Goal: Information Seeking & Learning: Learn about a topic

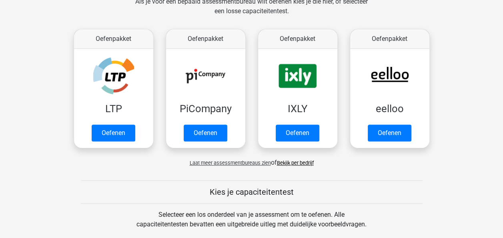
scroll to position [155, 0]
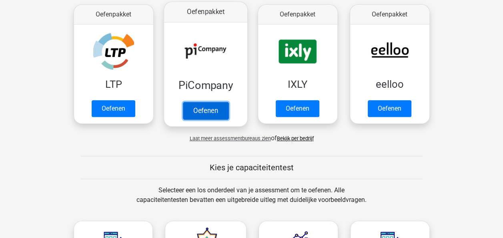
click at [218, 109] on link "Oefenen" at bounding box center [206, 111] width 46 height 18
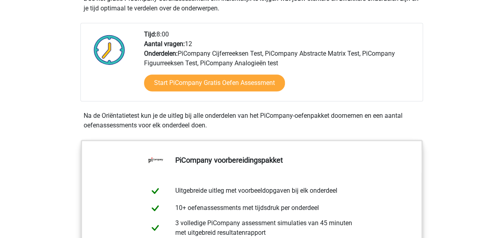
scroll to position [191, 0]
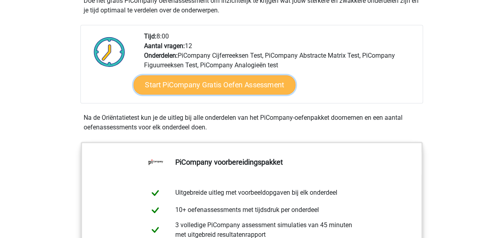
click at [259, 94] on link "Start PiCompany Gratis Oefen Assessment" at bounding box center [214, 84] width 162 height 19
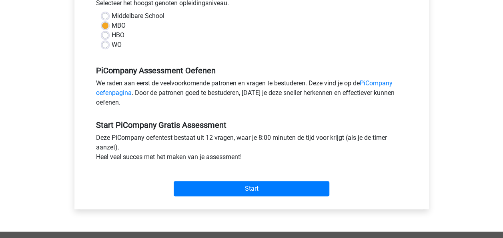
scroll to position [199, 0]
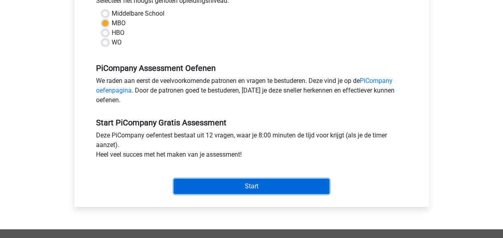
click at [264, 194] on input "Start" at bounding box center [252, 186] width 156 height 15
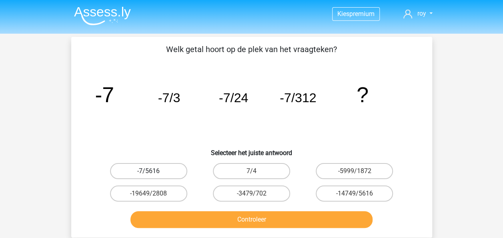
drag, startPoint x: 129, startPoint y: 175, endPoint x: 138, endPoint y: 167, distance: 11.6
click at [138, 167] on label "-7/5616" at bounding box center [148, 171] width 77 height 16
click at [149, 171] on input "-7/5616" at bounding box center [151, 173] width 5 height 5
radio input "true"
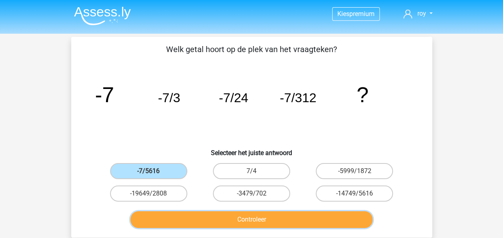
click at [177, 224] on button "Controleer" at bounding box center [251, 219] width 242 height 17
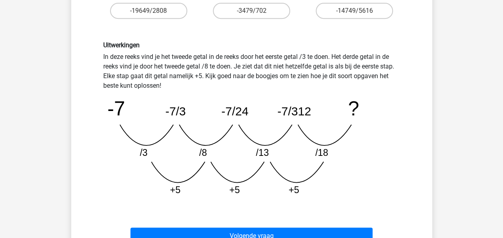
scroll to position [199, 0]
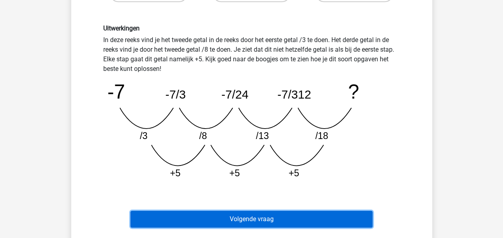
click at [211, 218] on button "Volgende vraag" at bounding box center [251, 219] width 242 height 17
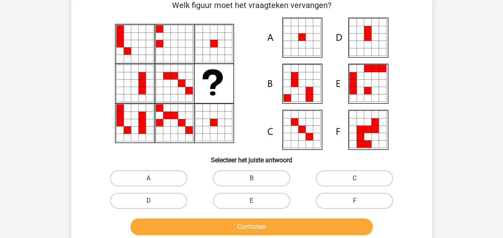
scroll to position [37, 0]
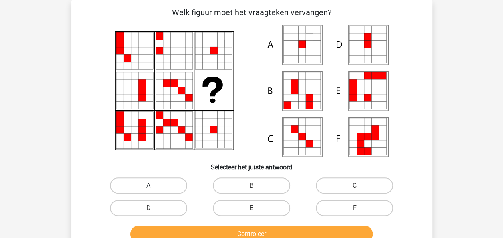
click at [155, 181] on label "A" at bounding box center [148, 185] width 77 height 16
click at [154, 185] on input "A" at bounding box center [151, 187] width 5 height 5
radio input "true"
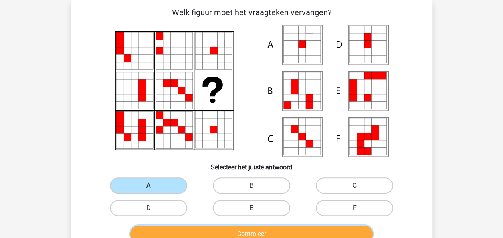
click at [195, 233] on button "Controleer" at bounding box center [251, 233] width 242 height 17
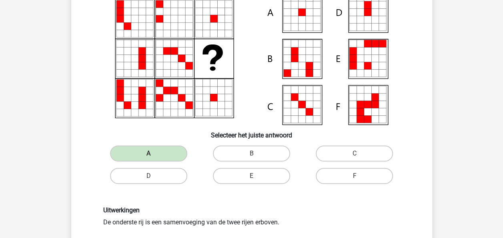
scroll to position [54, 0]
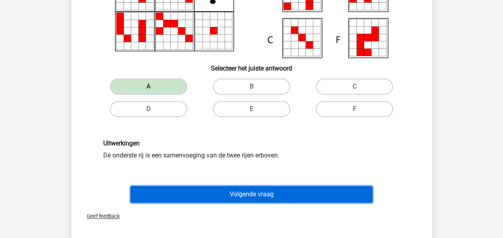
click at [309, 195] on button "Volgende vraag" at bounding box center [251, 194] width 242 height 17
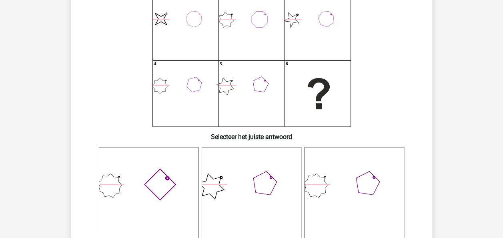
scroll to position [118, 0]
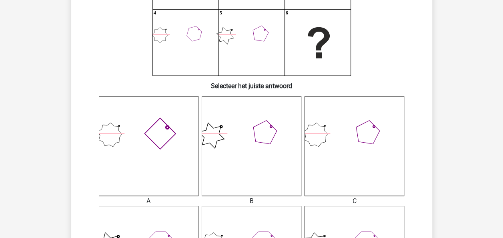
click at [124, 145] on icon at bounding box center [149, 146] width 100 height 100
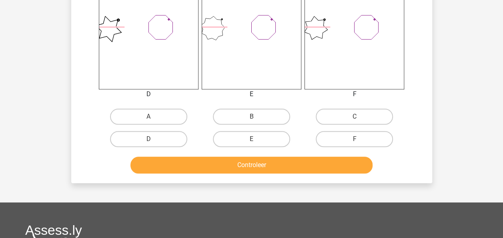
scroll to position [255, 0]
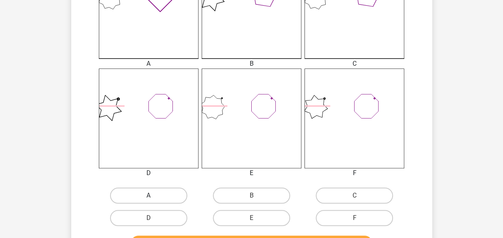
click at [123, 195] on label "A" at bounding box center [148, 195] width 77 height 16
click at [149, 195] on input "A" at bounding box center [151, 197] width 5 height 5
radio input "true"
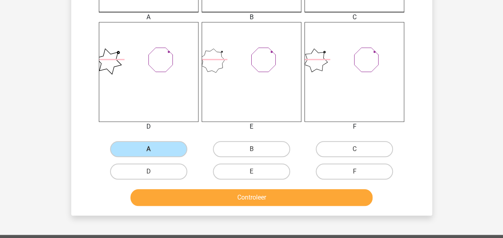
scroll to position [305, 0]
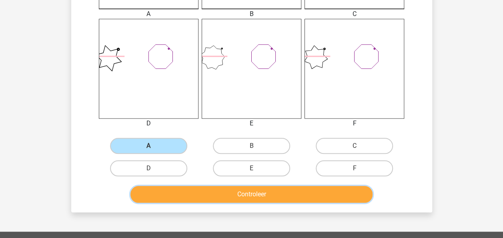
click at [287, 195] on button "Controleer" at bounding box center [251, 194] width 242 height 17
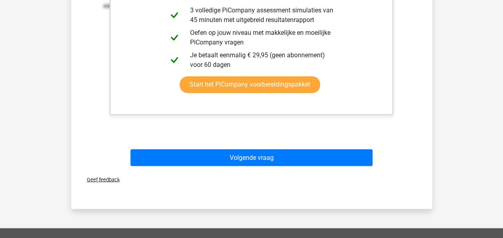
scroll to position [628, 0]
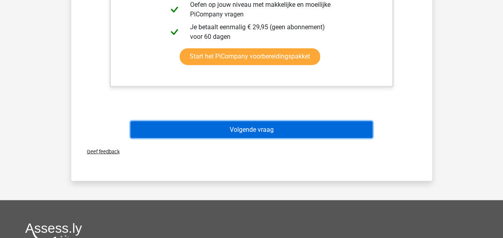
click at [323, 136] on button "Volgende vraag" at bounding box center [251, 129] width 242 height 17
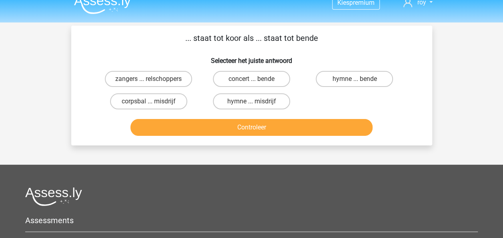
scroll to position [0, 0]
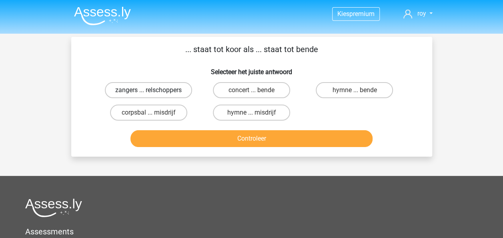
click at [157, 89] on label "zangers ... relschoppers" at bounding box center [148, 90] width 87 height 16
click at [154, 90] on input "zangers ... relschoppers" at bounding box center [151, 92] width 5 height 5
radio input "true"
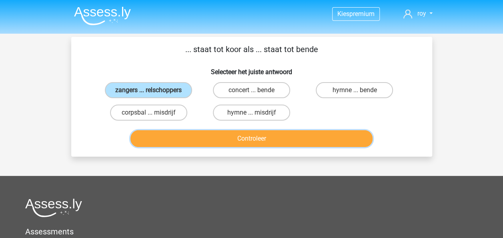
click at [163, 136] on button "Controleer" at bounding box center [251, 138] width 242 height 17
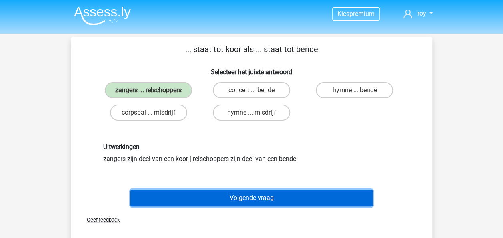
click at [195, 197] on button "Volgende vraag" at bounding box center [251, 197] width 242 height 17
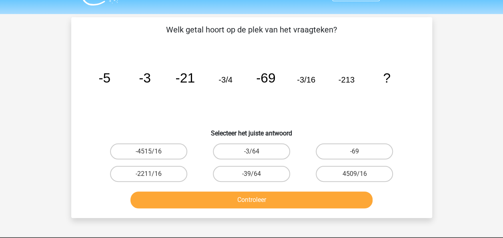
scroll to position [19, 0]
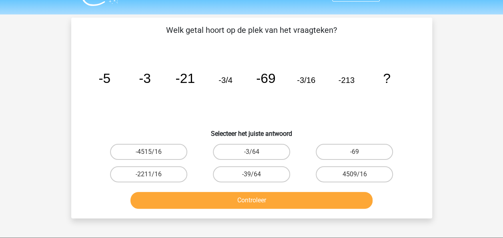
click at [315, 86] on icon "image/svg+xml -5 -3 -21 -3/4 -69 -3/16 -213 ?" at bounding box center [251, 82] width 323 height 81
click at [257, 171] on label "-39/64" at bounding box center [251, 174] width 77 height 16
click at [257, 174] on input "-39/64" at bounding box center [253, 176] width 5 height 5
radio input "true"
click at [266, 151] on label "-3/64" at bounding box center [251, 152] width 77 height 16
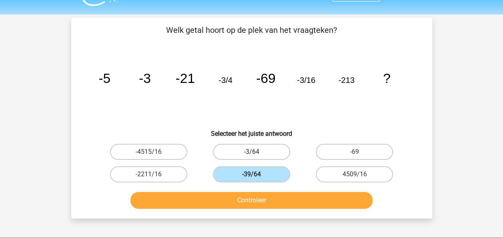
click at [257, 152] on input "-3/64" at bounding box center [253, 154] width 5 height 5
radio input "true"
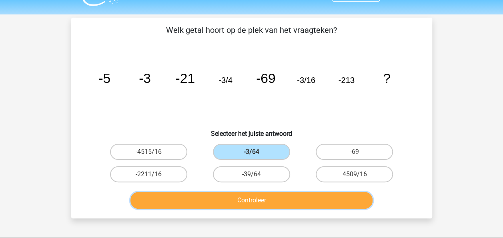
click at [243, 203] on button "Controleer" at bounding box center [251, 200] width 242 height 17
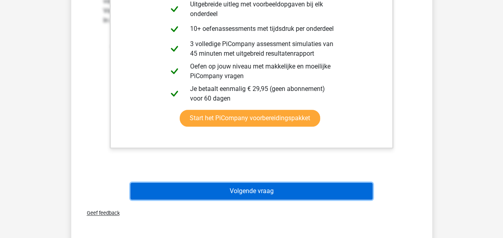
click at [312, 194] on button "Volgende vraag" at bounding box center [251, 191] width 242 height 17
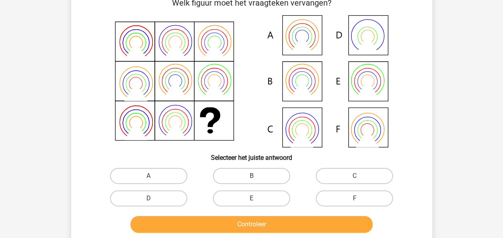
scroll to position [37, 0]
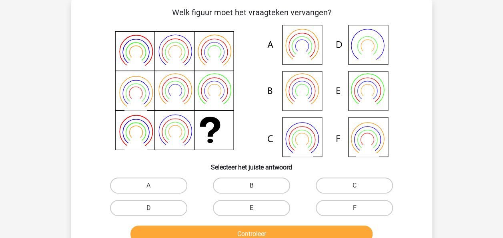
click at [237, 186] on label "B" at bounding box center [251, 185] width 77 height 16
click at [251, 186] on input "B" at bounding box center [253, 187] width 5 height 5
radio input "true"
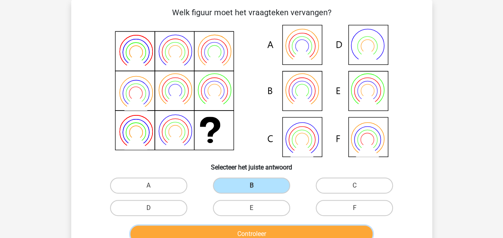
click at [231, 231] on button "Controleer" at bounding box center [251, 233] width 242 height 17
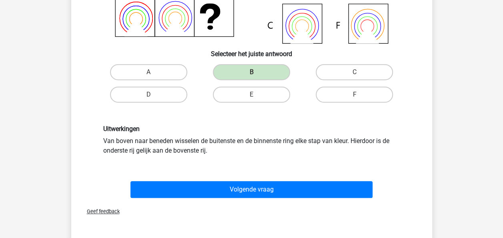
scroll to position [153, 0]
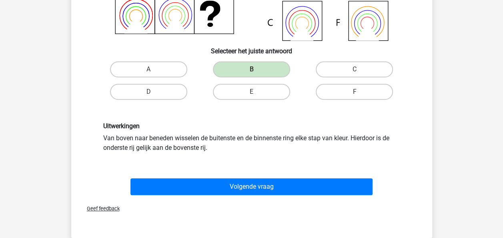
click at [316, 177] on div "Volgende vraag" at bounding box center [251, 185] width 335 height 26
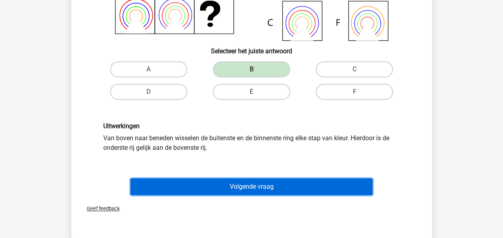
click at [315, 185] on button "Volgende vraag" at bounding box center [251, 186] width 242 height 17
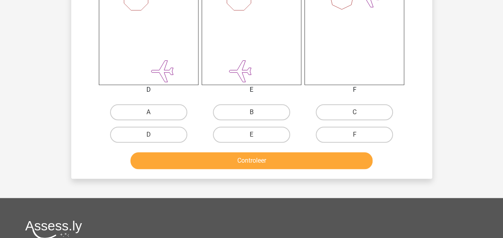
scroll to position [335, 0]
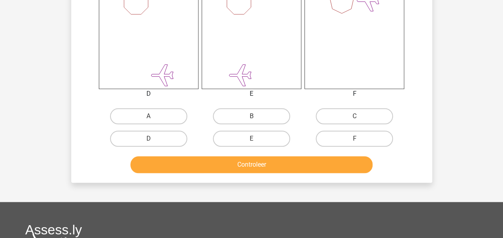
drag, startPoint x: 224, startPoint y: 111, endPoint x: 226, endPoint y: 124, distance: 13.4
click at [224, 111] on label "B" at bounding box center [251, 116] width 77 height 16
click at [251, 116] on input "B" at bounding box center [253, 118] width 5 height 5
radio input "true"
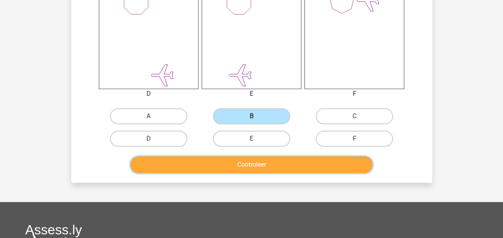
click at [239, 162] on button "Controleer" at bounding box center [251, 164] width 242 height 17
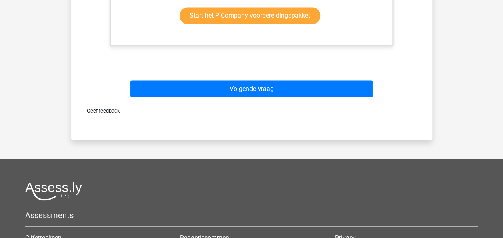
scroll to position [639, 0]
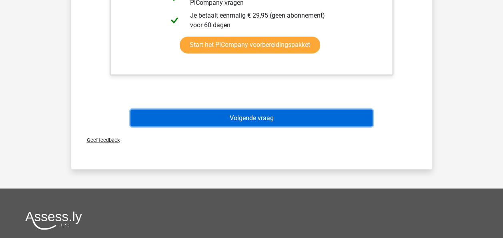
click at [301, 121] on button "Volgende vraag" at bounding box center [251, 117] width 242 height 17
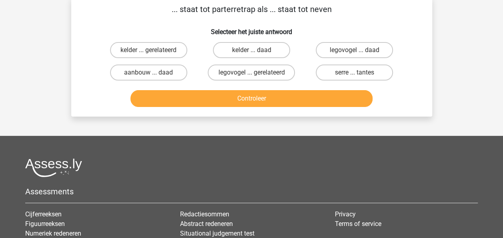
scroll to position [37, 0]
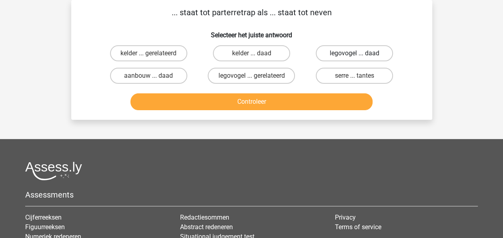
click at [357, 52] on label "legovogel ... daad" at bounding box center [354, 53] width 77 height 16
click at [357, 53] on input "legovogel ... daad" at bounding box center [357, 55] width 5 height 5
radio input "true"
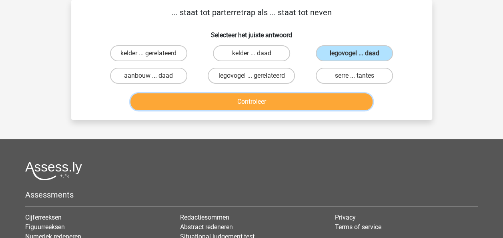
click at [311, 101] on button "Controleer" at bounding box center [251, 101] width 242 height 17
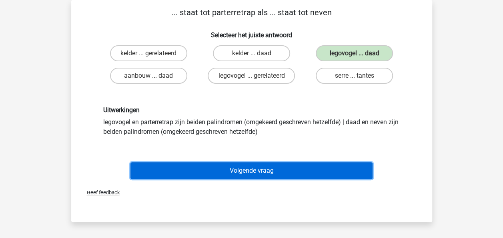
click at [316, 167] on button "Volgende vraag" at bounding box center [251, 170] width 242 height 17
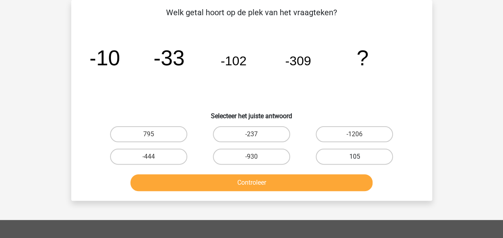
click at [342, 157] on label "105" at bounding box center [354, 157] width 77 height 16
click at [355, 157] on input "105" at bounding box center [357, 159] width 5 height 5
radio input "true"
click at [343, 172] on div "Controleer" at bounding box center [251, 181] width 335 height 26
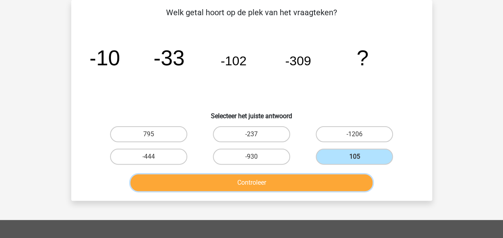
click at [346, 179] on button "Controleer" at bounding box center [251, 182] width 242 height 17
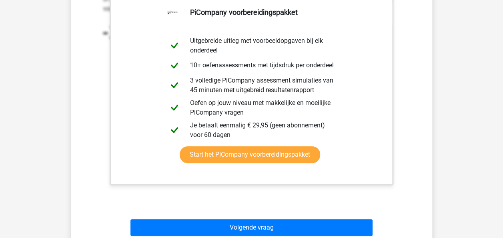
scroll to position [261, 0]
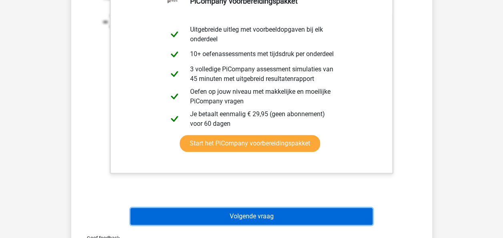
click at [353, 219] on button "Volgende vraag" at bounding box center [251, 216] width 242 height 17
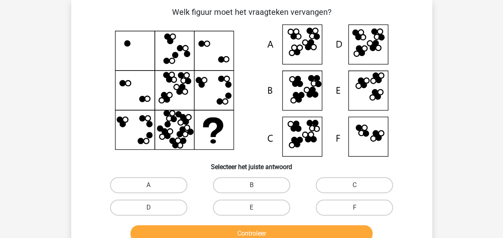
scroll to position [37, 0]
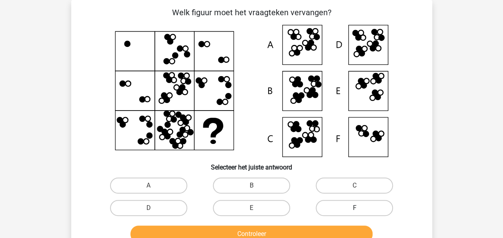
click at [334, 209] on label "F" at bounding box center [354, 208] width 77 height 16
click at [355, 209] on input "F" at bounding box center [357, 210] width 5 height 5
radio input "true"
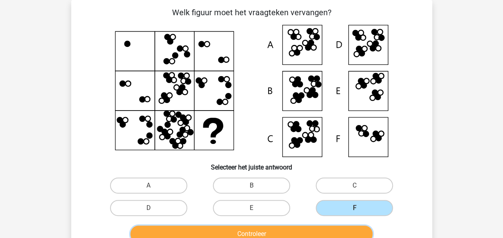
click at [339, 236] on button "Controleer" at bounding box center [251, 233] width 242 height 17
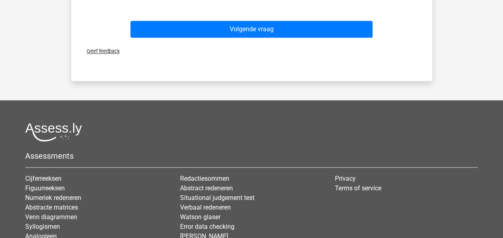
scroll to position [492, 0]
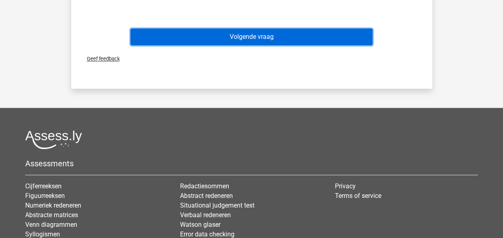
click at [339, 37] on button "Volgende vraag" at bounding box center [251, 36] width 242 height 17
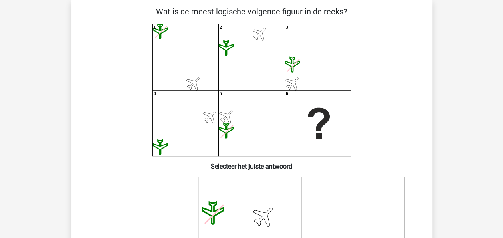
scroll to position [37, 0]
